Goal: Use online tool/utility: Utilize a website feature to perform a specific function

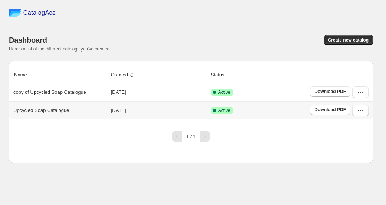
click at [323, 111] on span "Download PDF" at bounding box center [330, 110] width 32 height 6
click at [327, 93] on span "Download PDF" at bounding box center [330, 92] width 32 height 6
click at [366, 93] on button "button" at bounding box center [360, 92] width 16 height 12
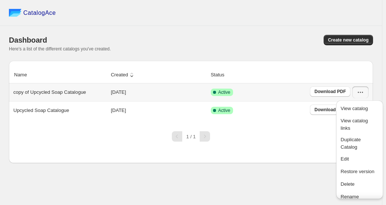
click at [345, 159] on span "Edit" at bounding box center [345, 159] width 8 height 6
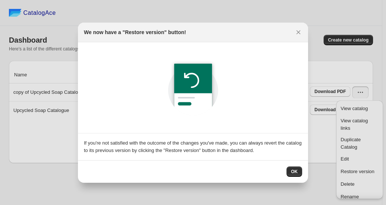
click at [294, 170] on span "OK" at bounding box center [294, 172] width 7 height 6
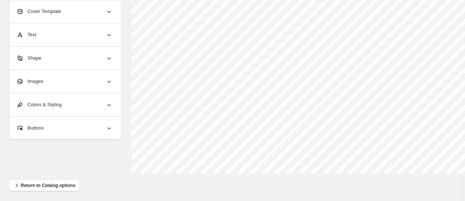
scroll to position [334, 0]
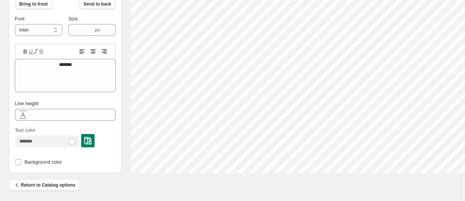
type input "****"
type textarea "**********"
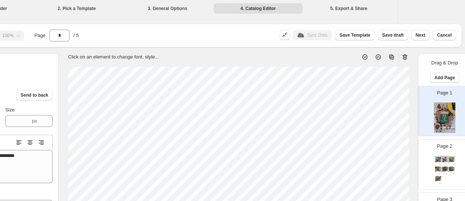
scroll to position [0, 69]
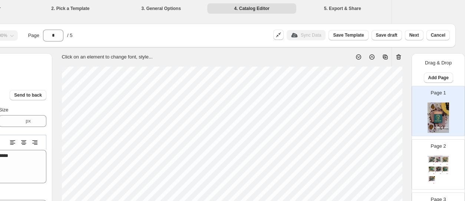
click at [385, 38] on button "Next" at bounding box center [414, 35] width 19 height 10
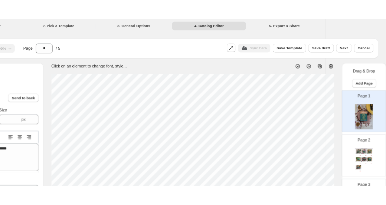
scroll to position [0, 0]
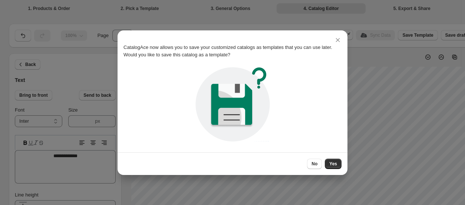
click at [316, 162] on span "No" at bounding box center [315, 164] width 6 height 6
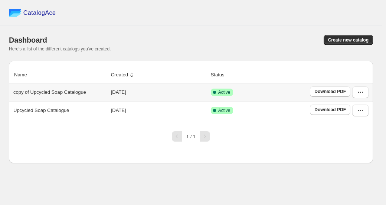
click at [357, 95] on icon "button" at bounding box center [359, 92] width 7 height 7
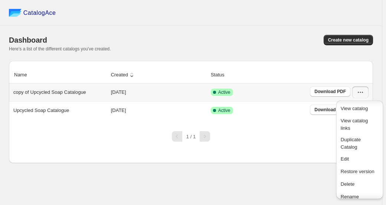
scroll to position [24, 0]
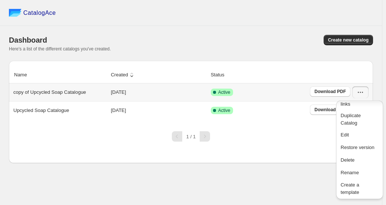
click at [349, 174] on span "Rename" at bounding box center [350, 173] width 18 height 6
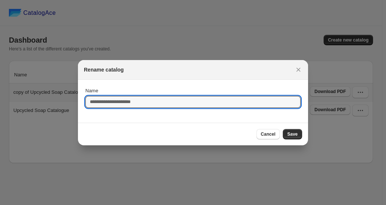
click at [174, 103] on input "Name" at bounding box center [192, 102] width 215 height 12
type input "**********"
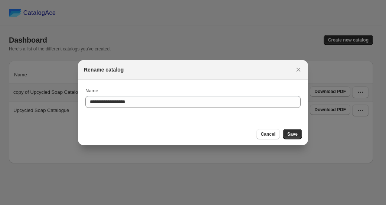
click at [299, 136] on button "Save" at bounding box center [292, 134] width 19 height 10
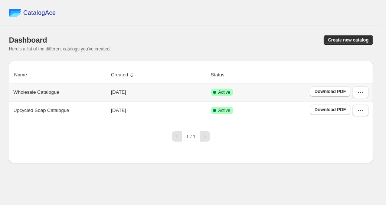
click at [344, 91] on span "Download PDF" at bounding box center [330, 92] width 32 height 6
